Goal: Information Seeking & Learning: Learn about a topic

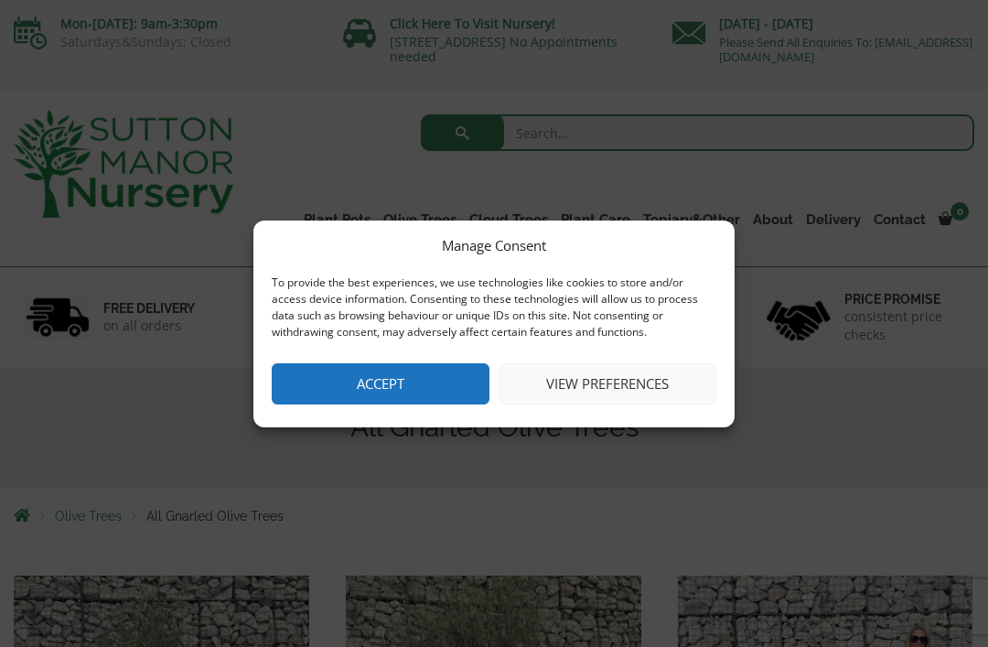
click at [443, 374] on button "Accept" at bounding box center [381, 383] width 218 height 41
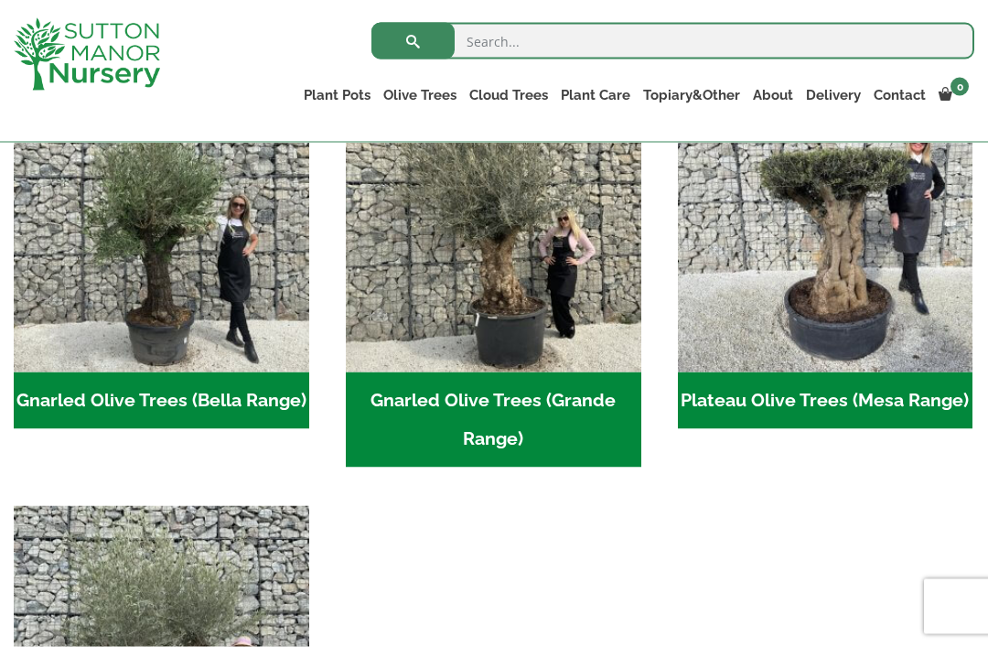
scroll to position [400, 0]
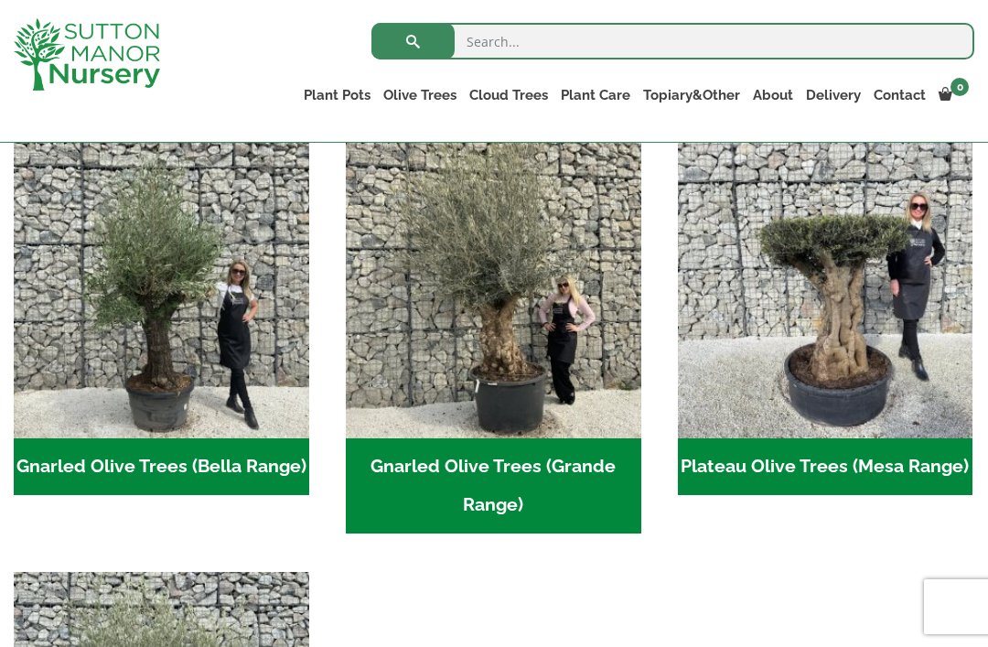
click at [506, 339] on img "Visit product category Gnarled Olive Trees (Grande Range)" at bounding box center [494, 291] width 296 height 296
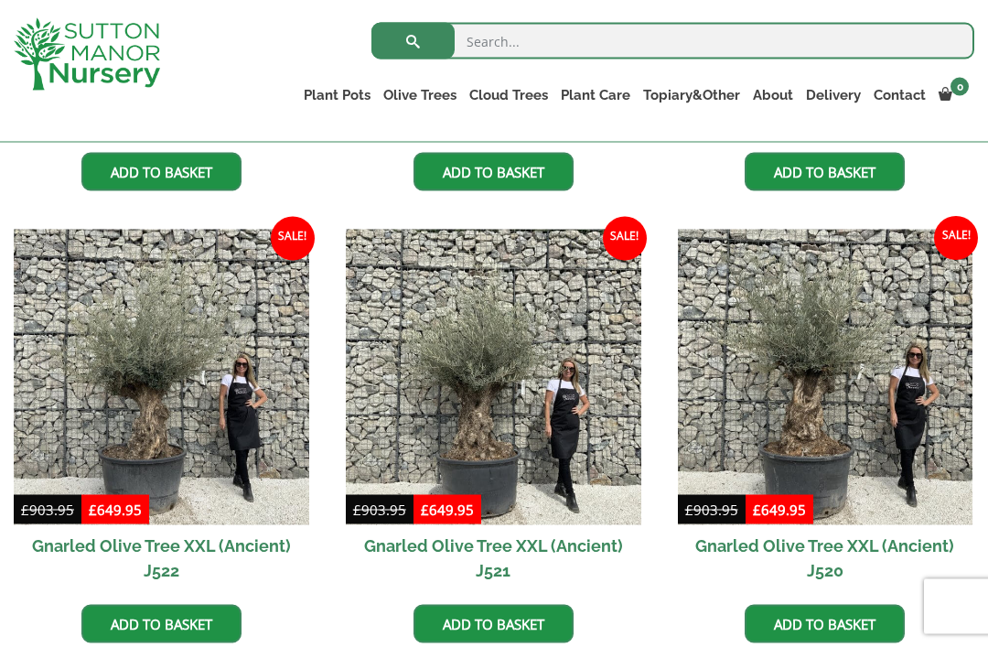
scroll to position [837, 0]
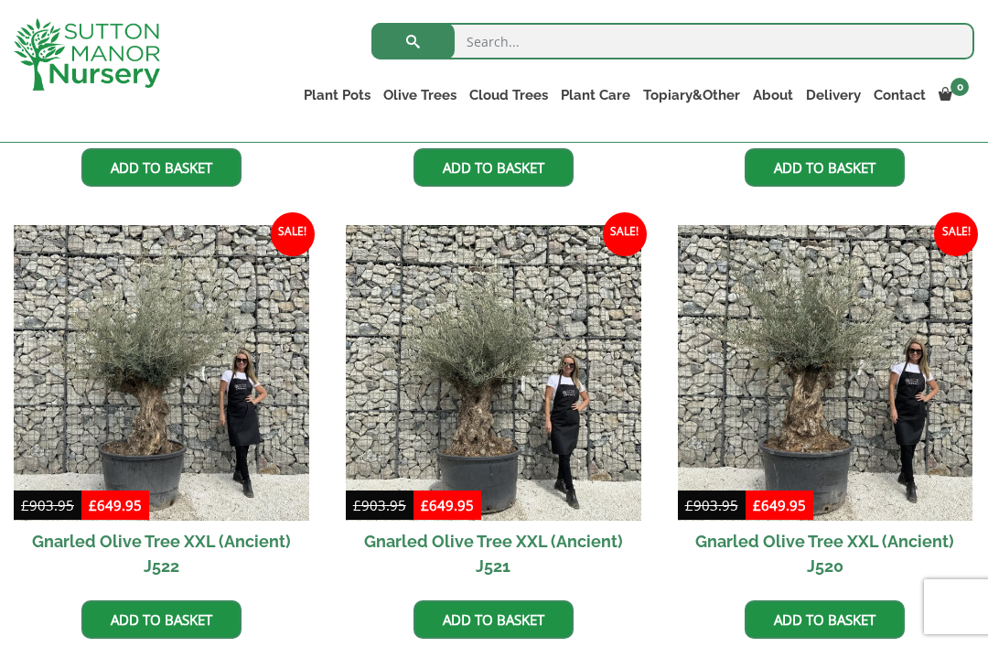
click at [826, 386] on img at bounding box center [826, 373] width 296 height 296
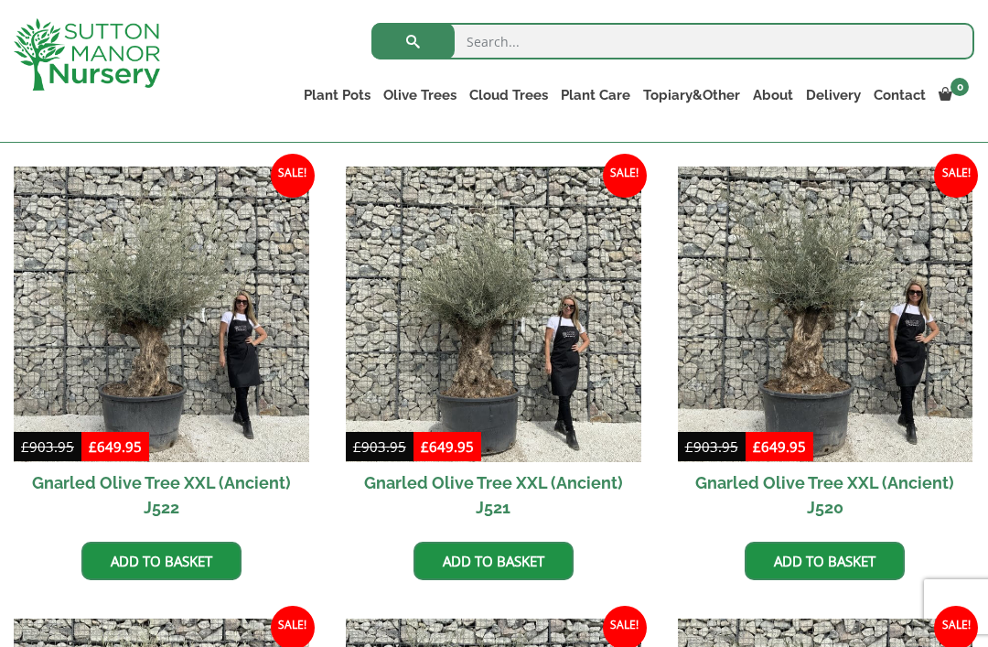
click at [508, 364] on img at bounding box center [494, 315] width 296 height 296
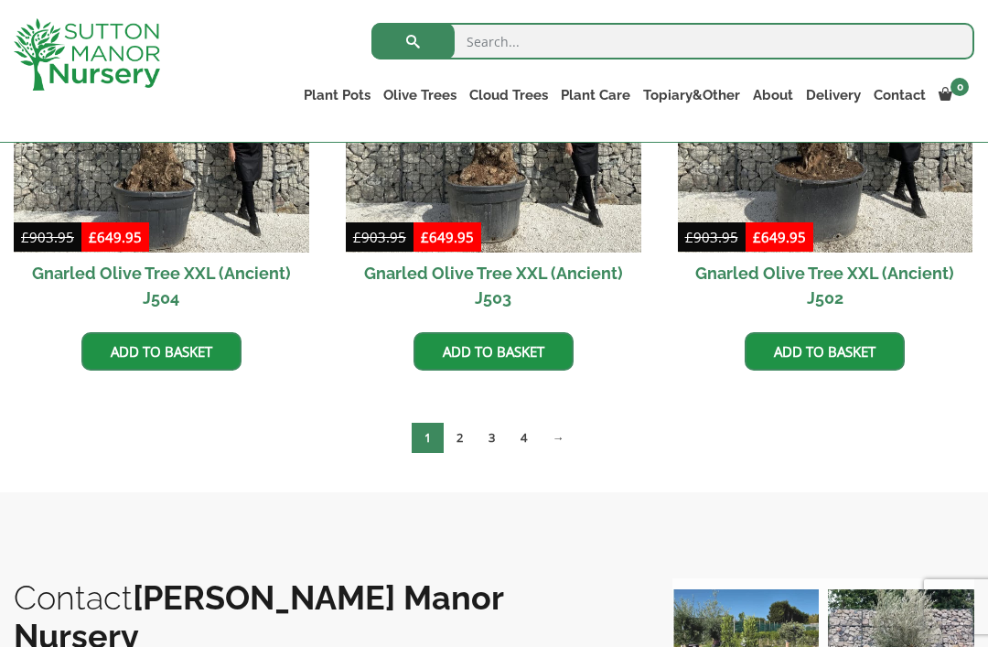
scroll to position [2910, 0]
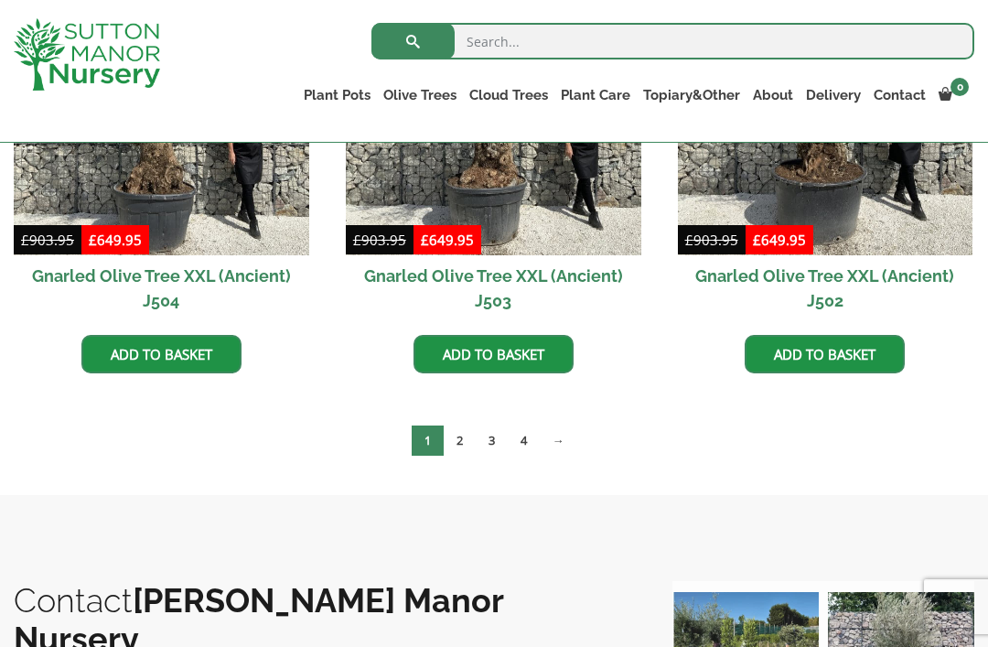
click at [570, 434] on link "→" at bounding box center [559, 440] width 38 height 30
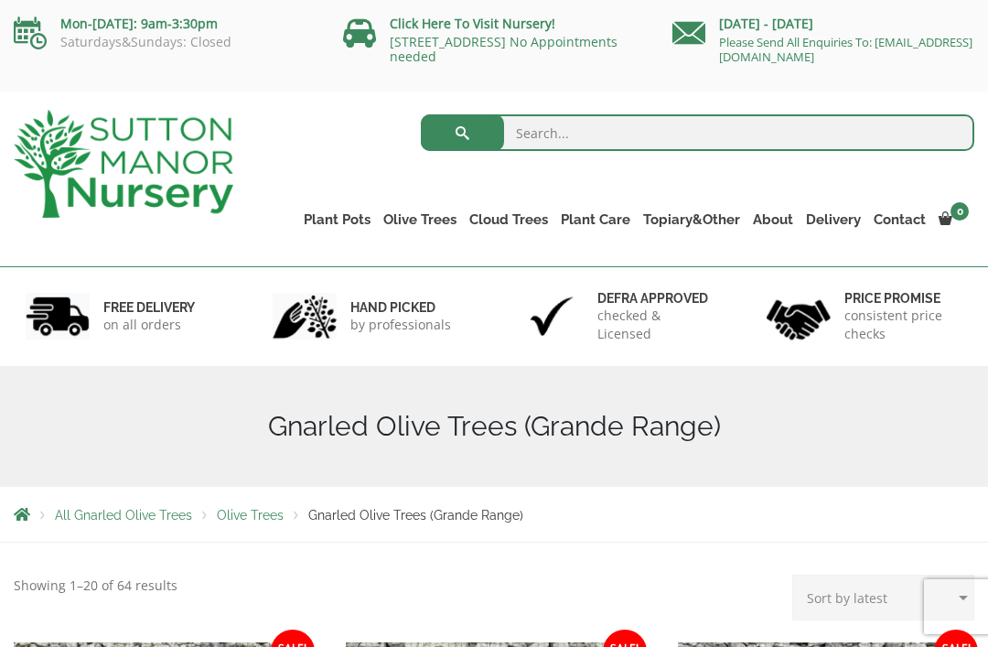
scroll to position [2968, 0]
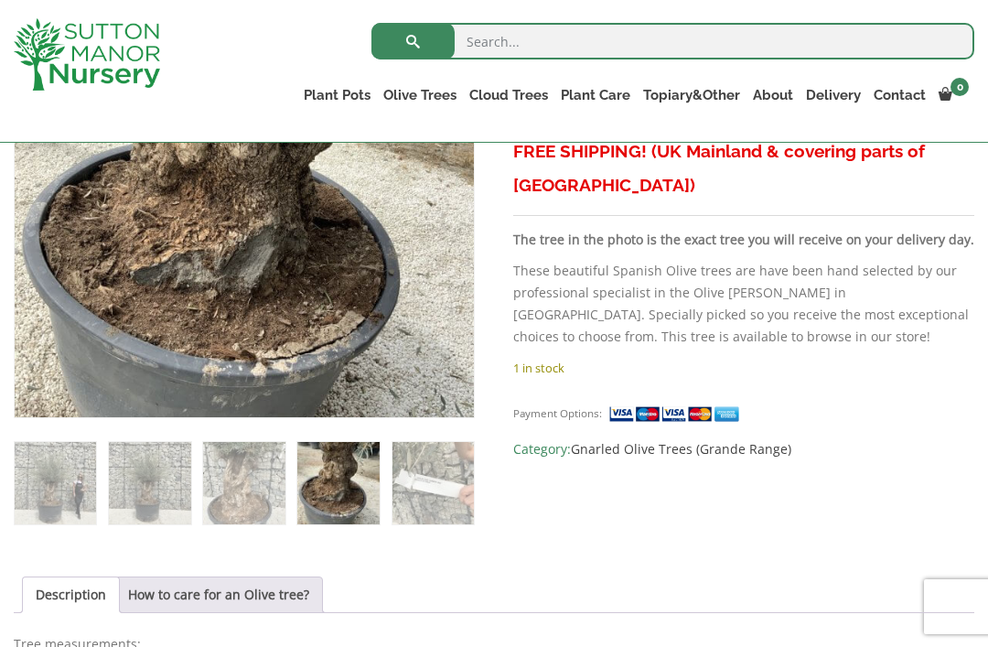
scroll to position [467, 0]
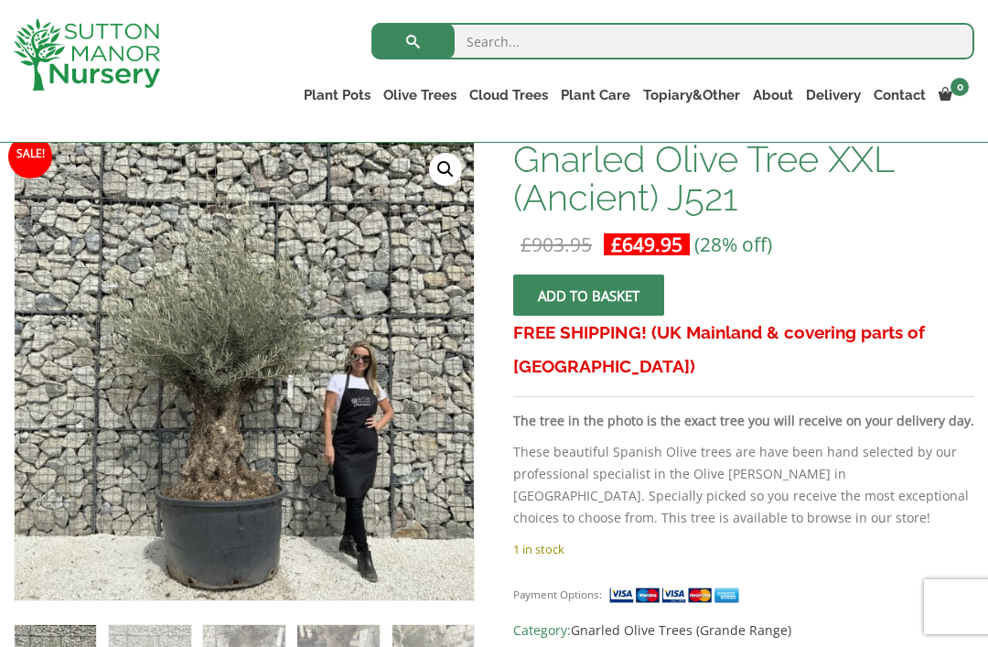
scroll to position [285, 0]
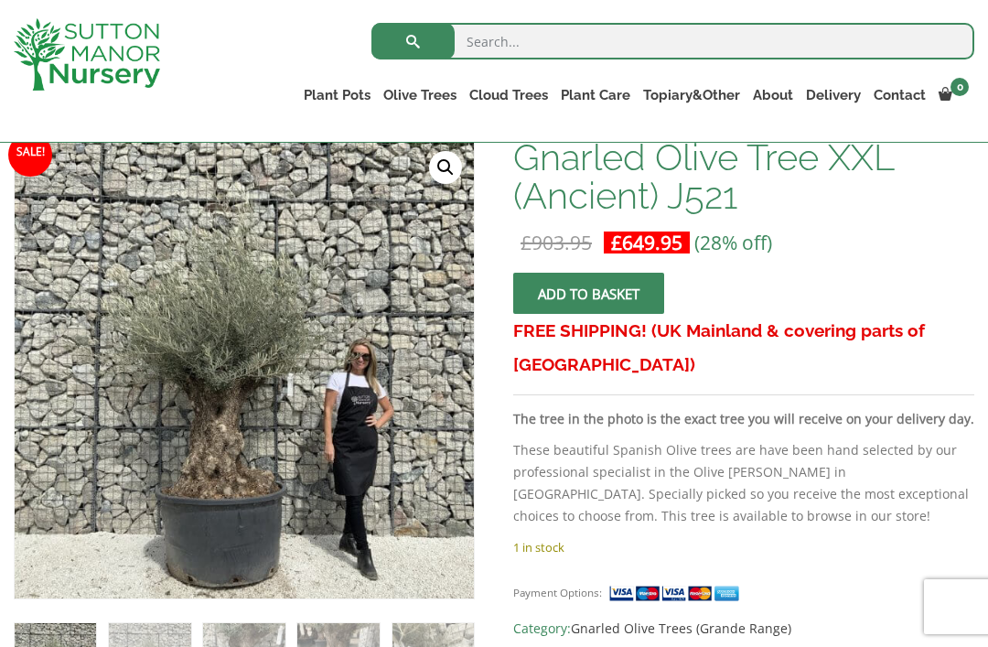
click at [271, 418] on img at bounding box center [420, 544] width 811 height 811
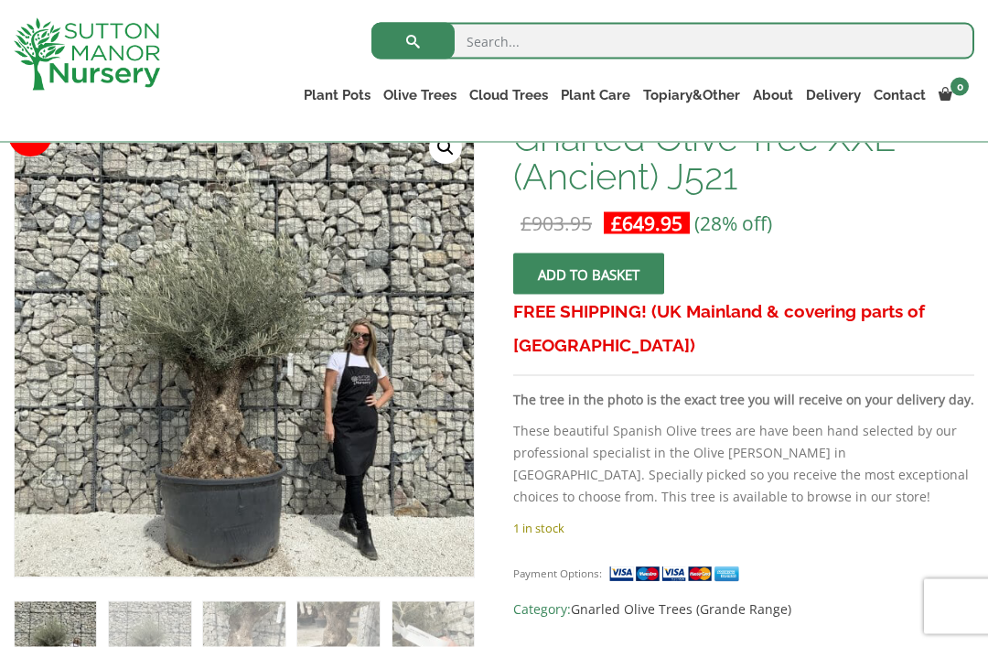
click at [249, 405] on img at bounding box center [420, 525] width 811 height 811
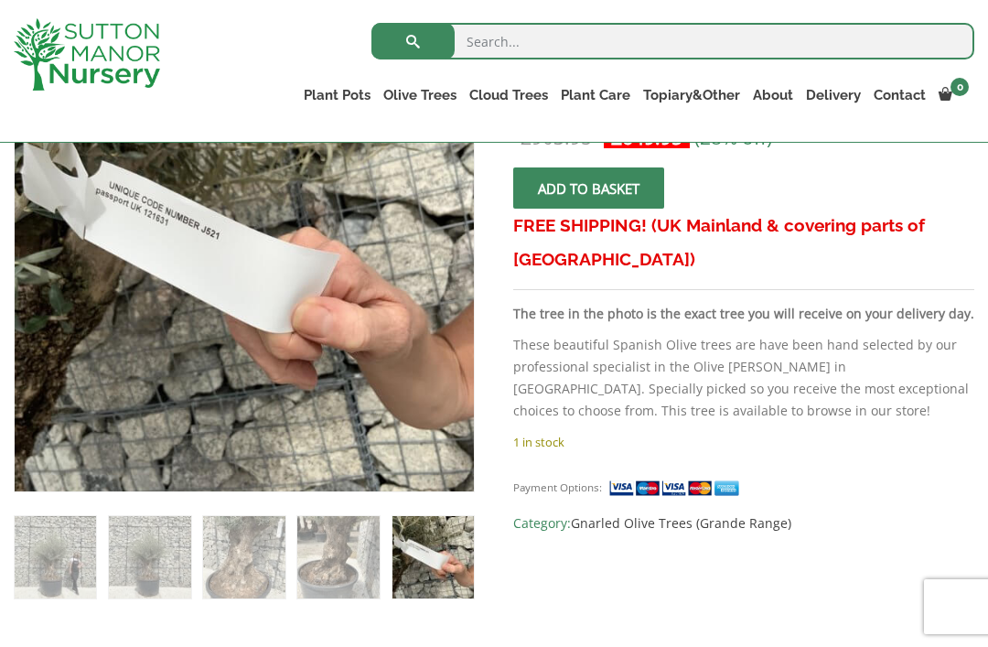
scroll to position [393, 0]
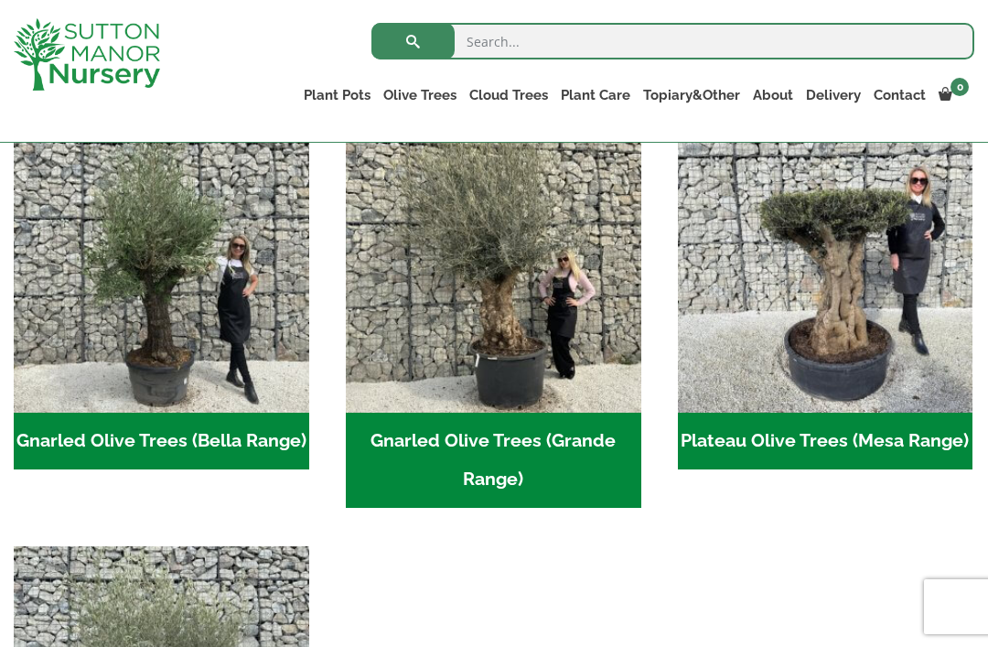
click at [870, 270] on img "Visit product category Plateau Olive Trees (Mesa Range)" at bounding box center [826, 265] width 296 height 296
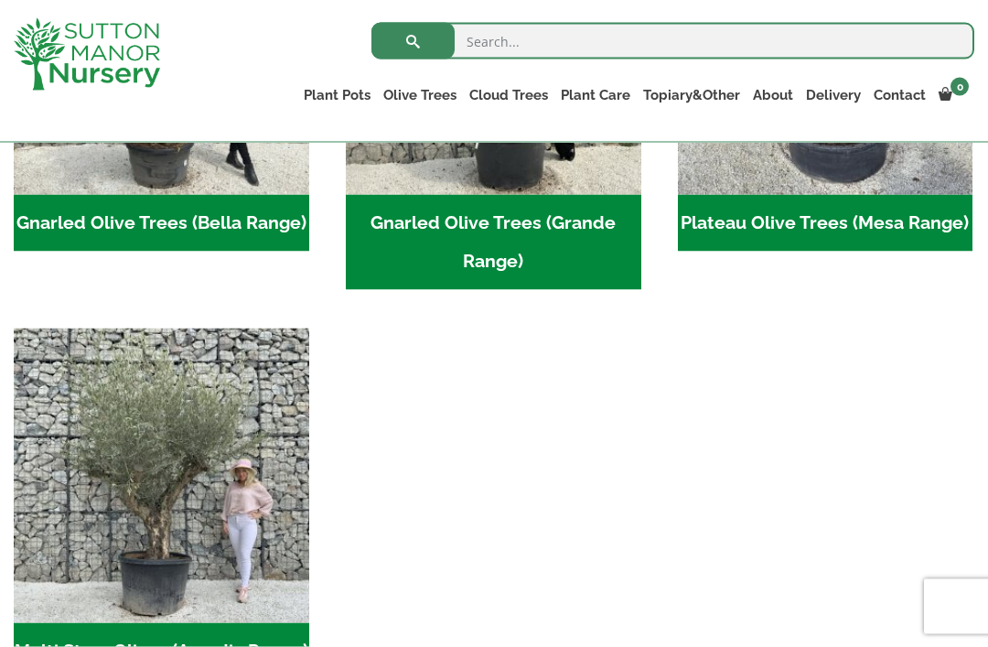
scroll to position [660, 0]
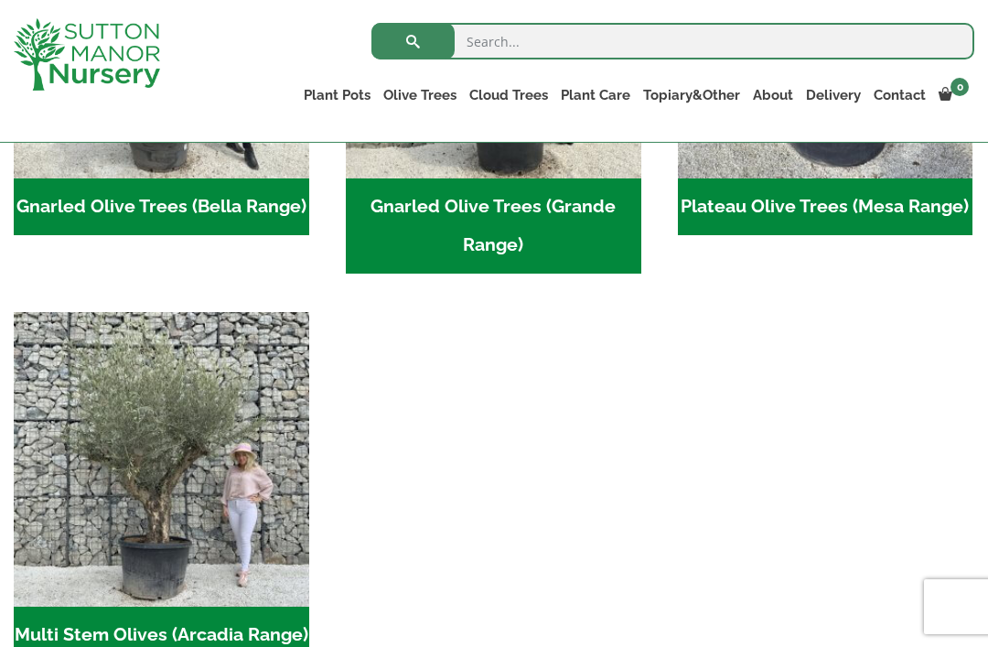
click at [199, 419] on img "Visit product category Multi Stem Olives (Arcadia Range)" at bounding box center [162, 460] width 296 height 296
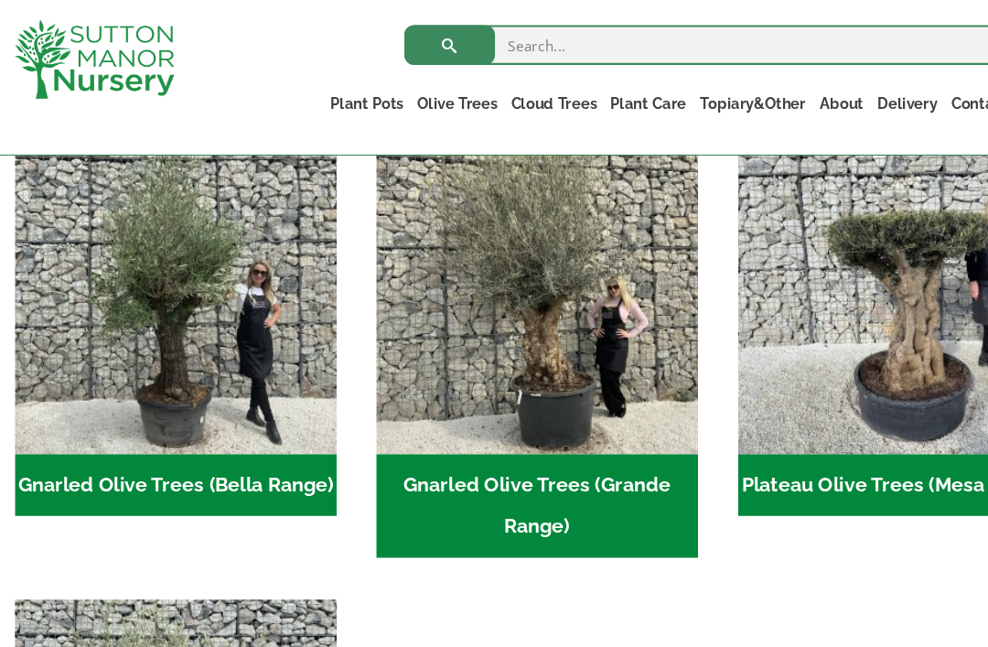
scroll to position [421, 0]
click at [522, 328] on img "Visit product category Gnarled Olive Trees (Grande Range)" at bounding box center [494, 270] width 296 height 296
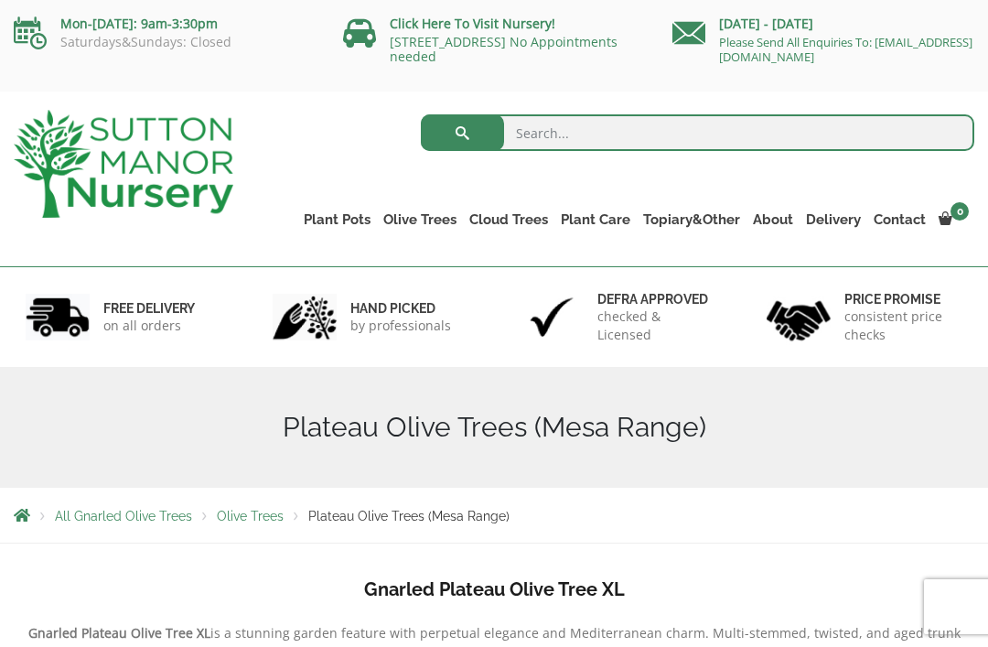
click at [829, 178] on ul "Plant Pots Resin Bonded Pots The Amalfi Pots The Milan Pots The Capri Pots The …" at bounding box center [635, 206] width 677 height 83
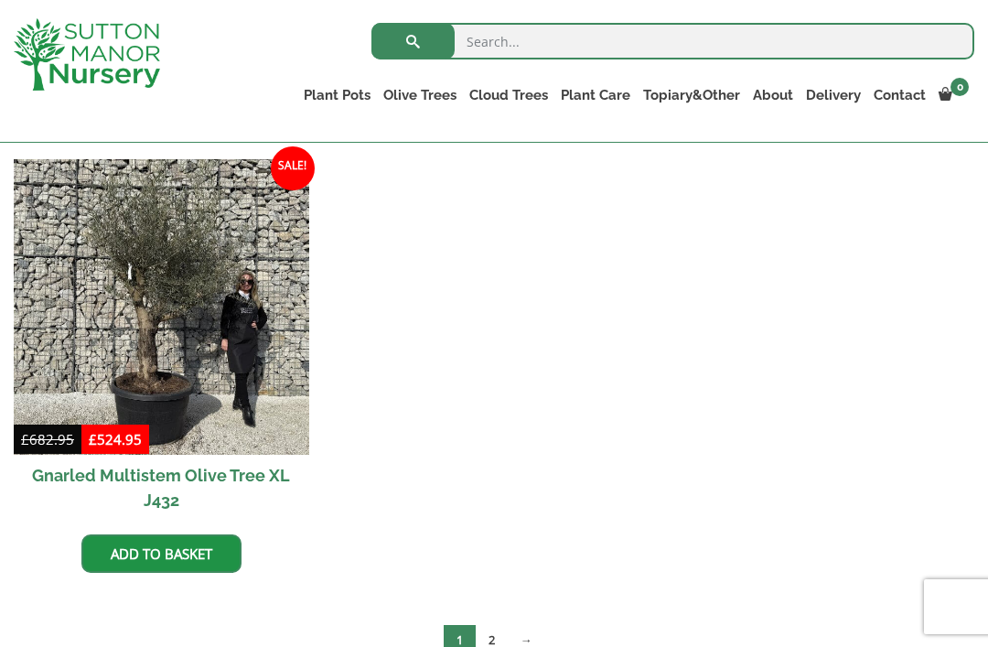
scroll to position [3146, 0]
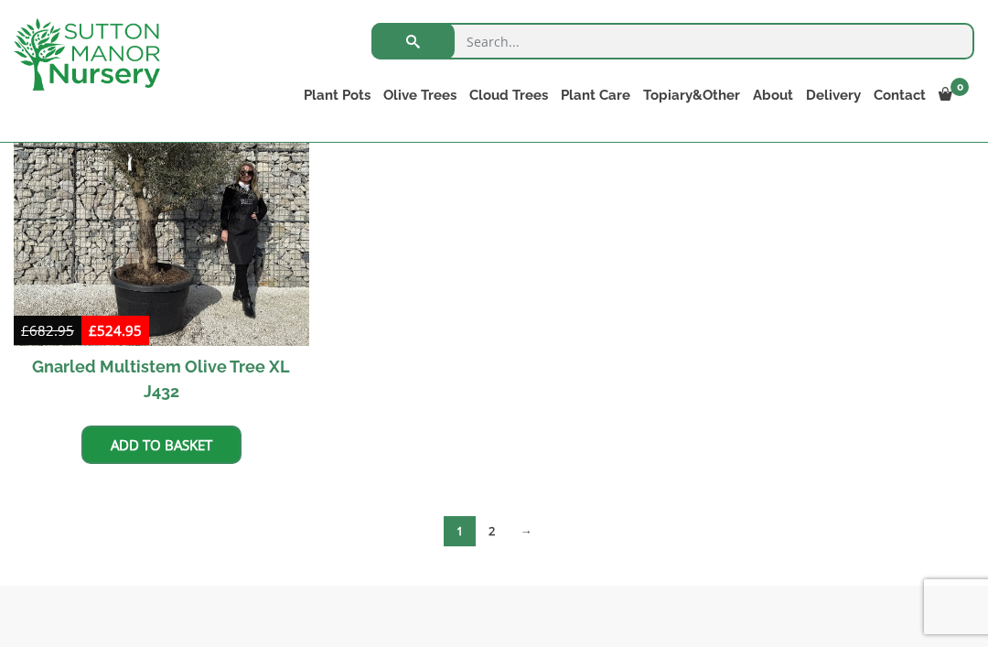
click at [536, 516] on link "→" at bounding box center [527, 531] width 38 height 30
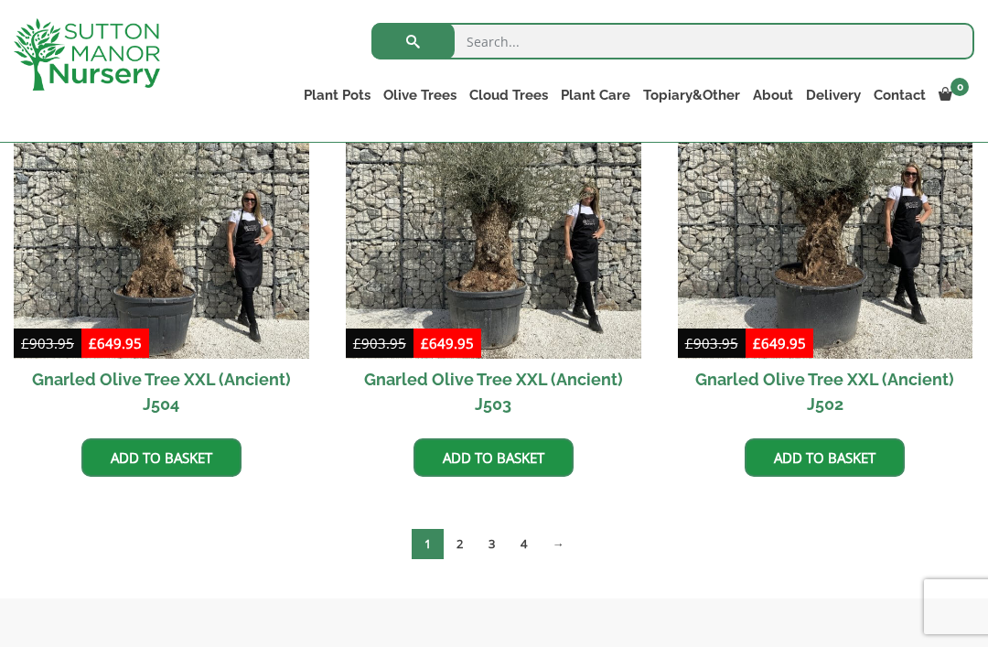
scroll to position [2965, 0]
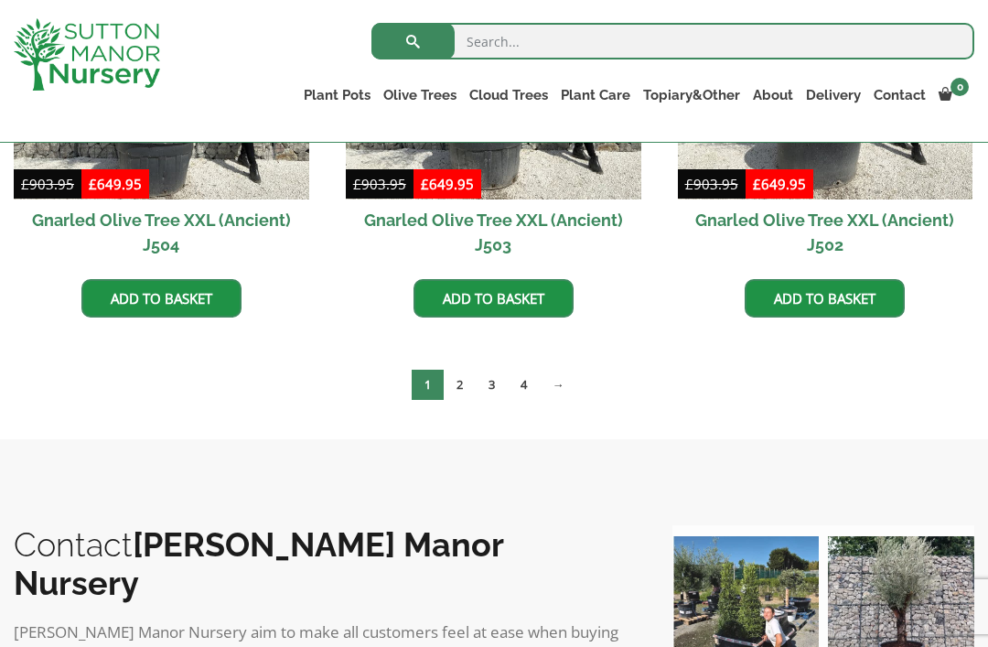
click at [500, 387] on link "3" at bounding box center [492, 385] width 32 height 30
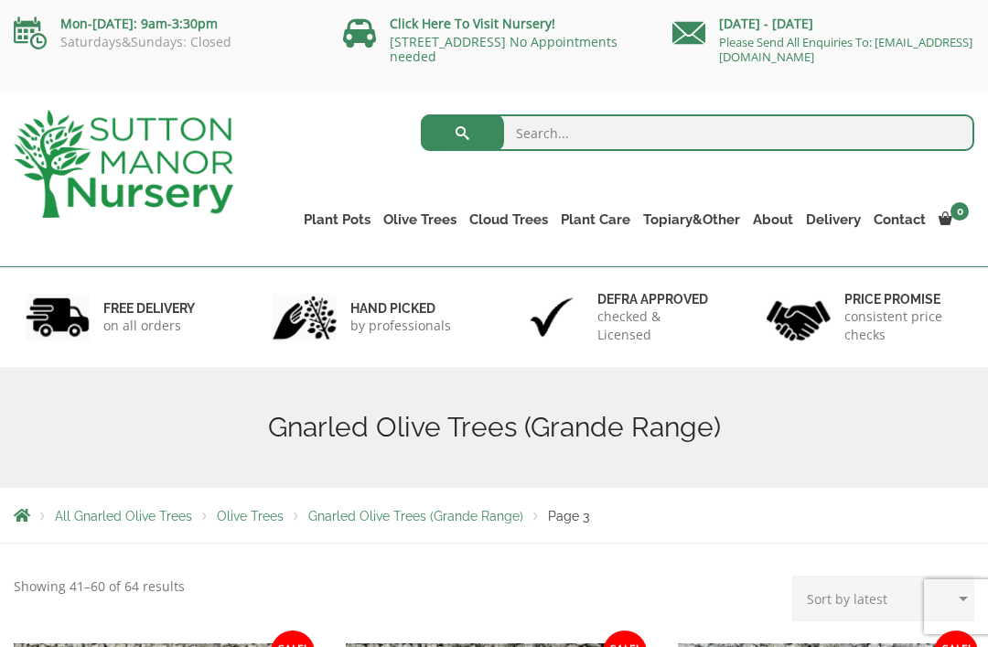
click at [0, 0] on link "CUSTOMER PHOTOS" at bounding box center [0, 0] width 0 height 0
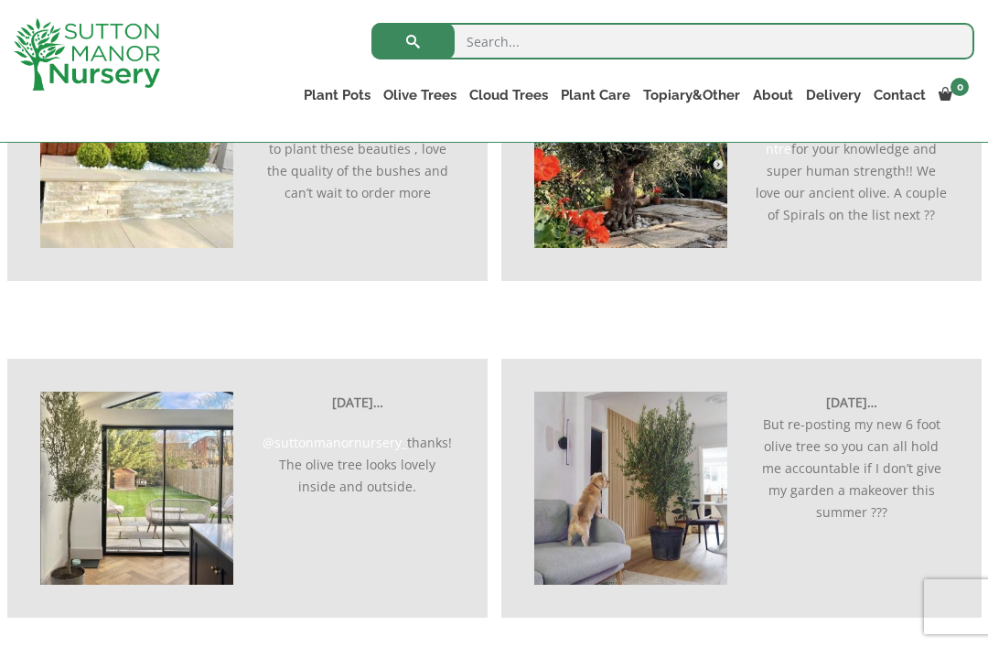
scroll to position [1915, 0]
